Goal: Task Accomplishment & Management: Use online tool/utility

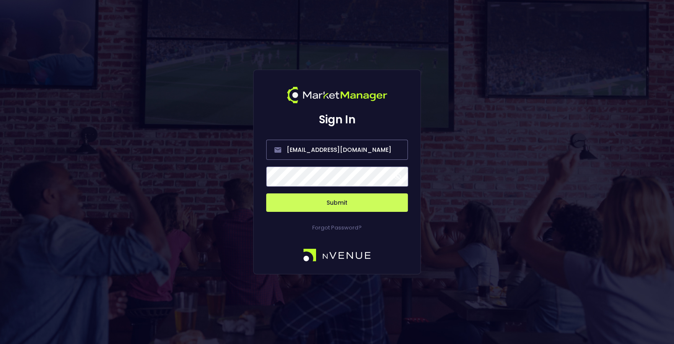
click at [300, 204] on button "Submit" at bounding box center [337, 202] width 142 height 18
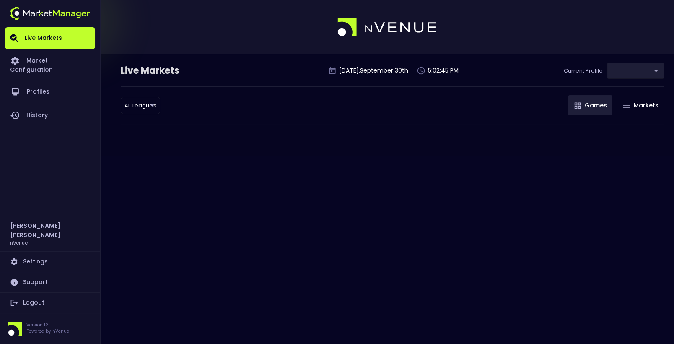
type input "d66ee90f-df8e-430e-a05c-aaf70ad95ad9"
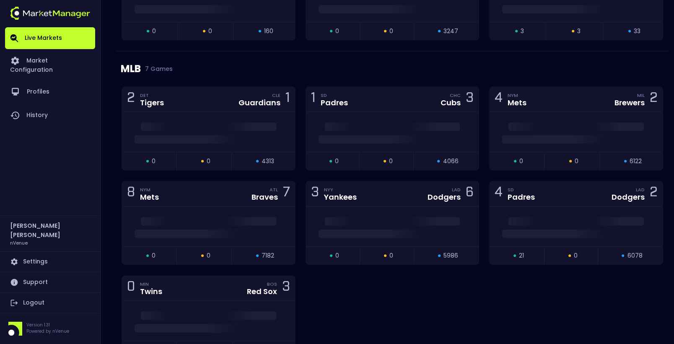
scroll to position [942, 0]
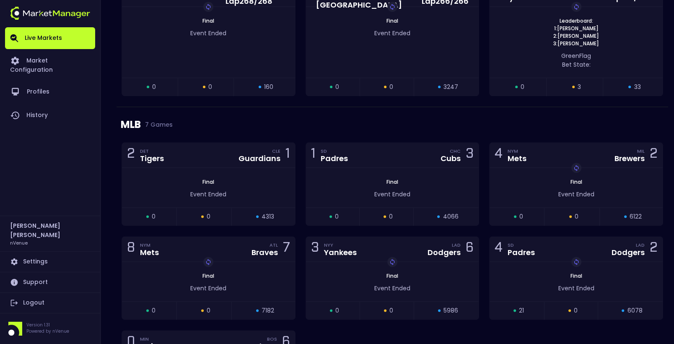
click at [386, 109] on div "MLB 7 Games" at bounding box center [392, 124] width 543 height 35
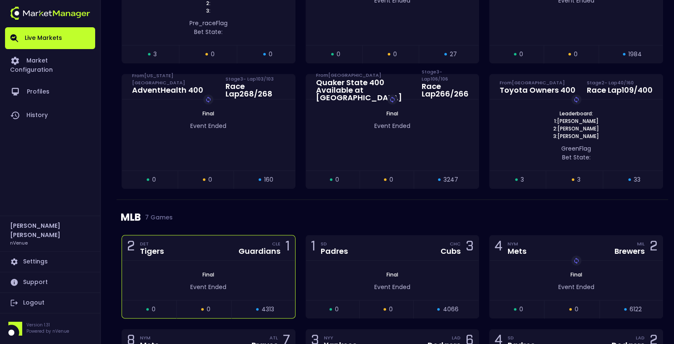
scroll to position [809, 0]
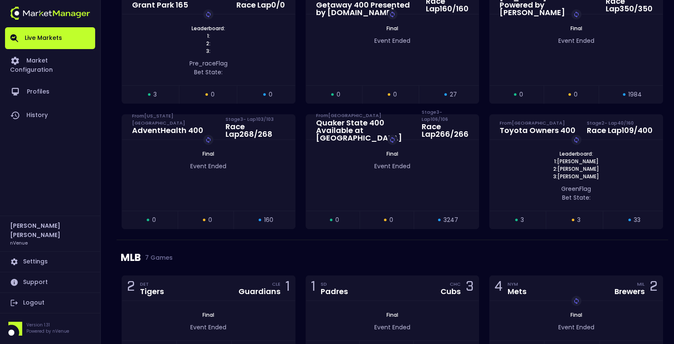
click at [243, 249] on div "MLB 7 Games" at bounding box center [392, 257] width 543 height 35
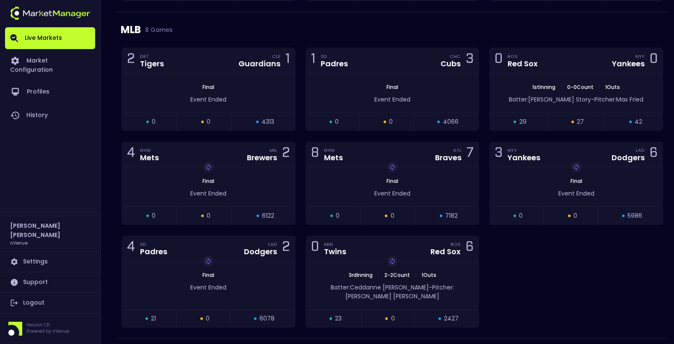
scroll to position [1035, 0]
click at [511, 66] on div "0 BOS Red Sox NYY Yankees 0" at bounding box center [575, 61] width 173 height 25
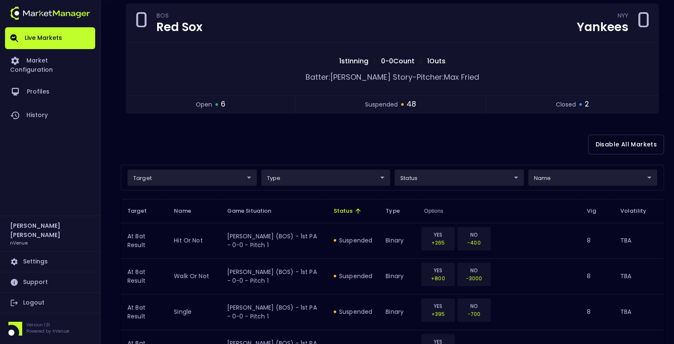
scroll to position [131, 0]
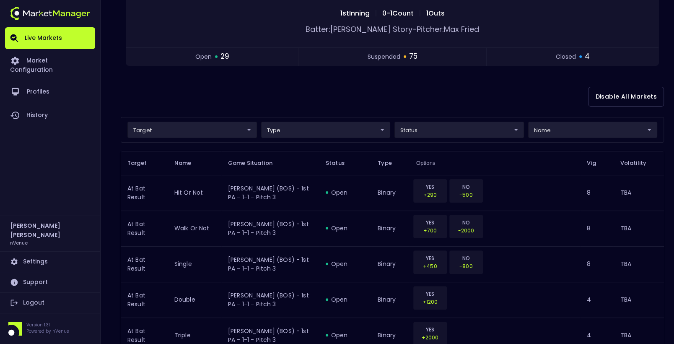
click at [483, 79] on div "Disable All Markets" at bounding box center [392, 96] width 543 height 41
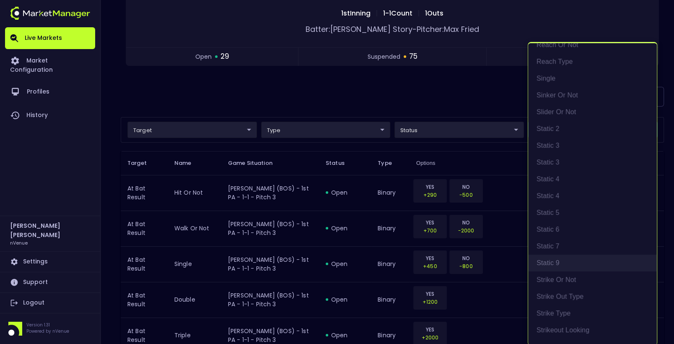
click at [560, 257] on li "Static 9" at bounding box center [592, 262] width 129 height 17
type input "At Bat Result"
type input "top"
type input "Static 9"
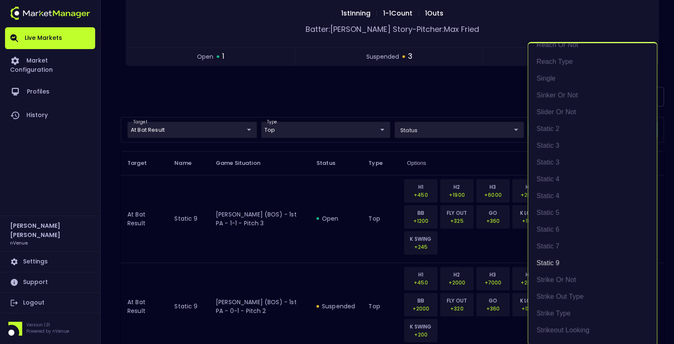
click at [416, 107] on div at bounding box center [337, 172] width 674 height 344
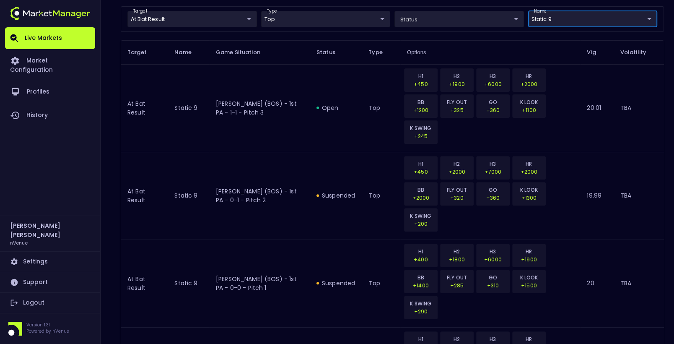
scroll to position [248, 0]
